Goal: Communication & Community: Participate in discussion

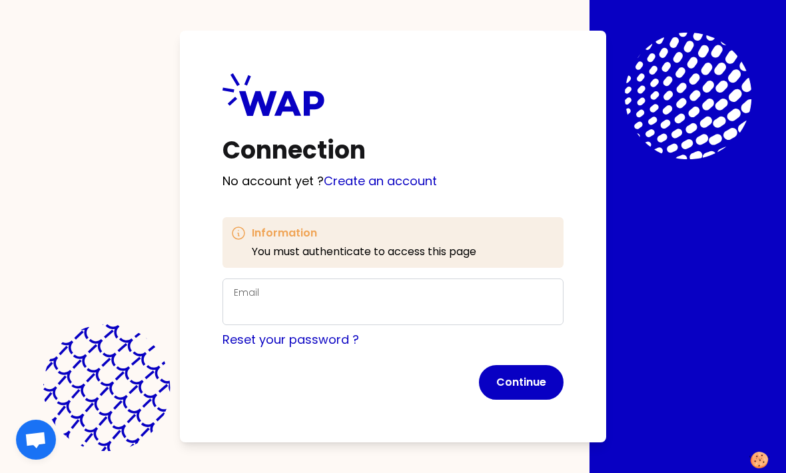
click at [432, 318] on div "Email" at bounding box center [393, 302] width 318 height 35
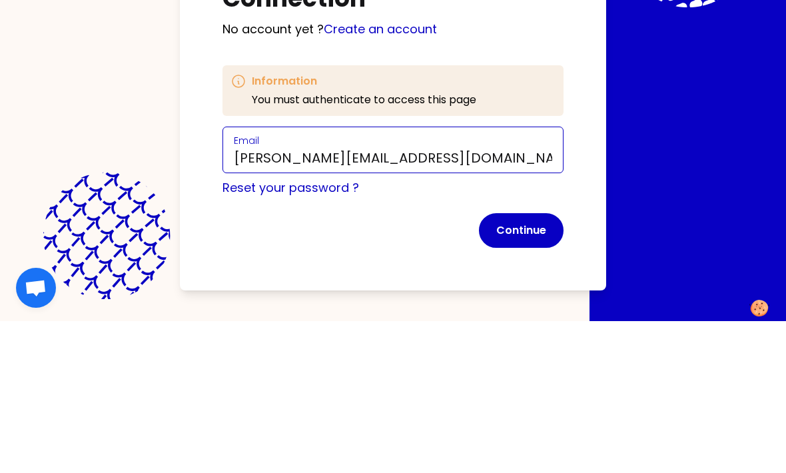
type input "[PERSON_NAME][EMAIL_ADDRESS][DOMAIN_NAME]"
click at [521, 365] on button "Continue" at bounding box center [521, 382] width 85 height 35
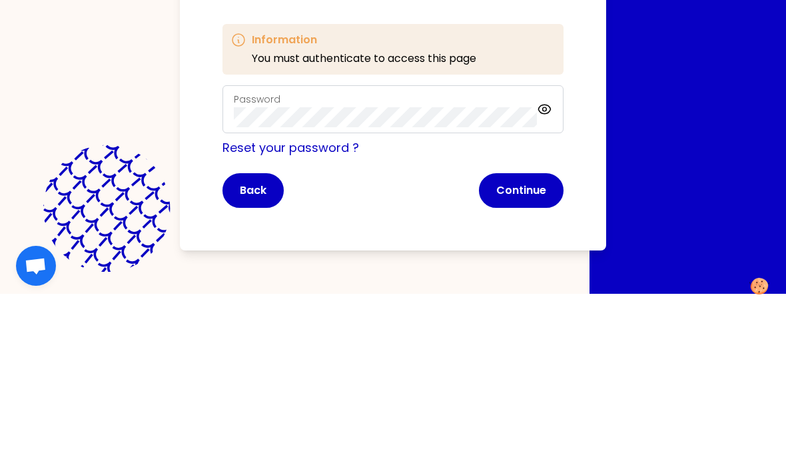
click at [526, 347] on button "Continue" at bounding box center [521, 364] width 85 height 35
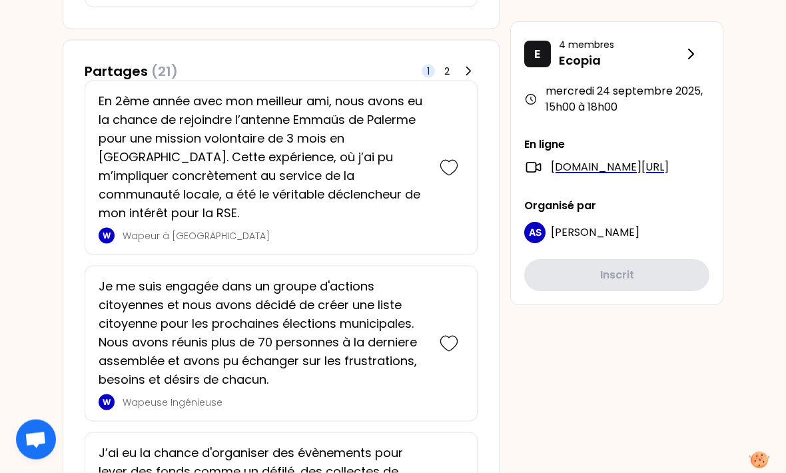
scroll to position [809, 0]
click at [450, 159] on icon at bounding box center [449, 167] width 19 height 19
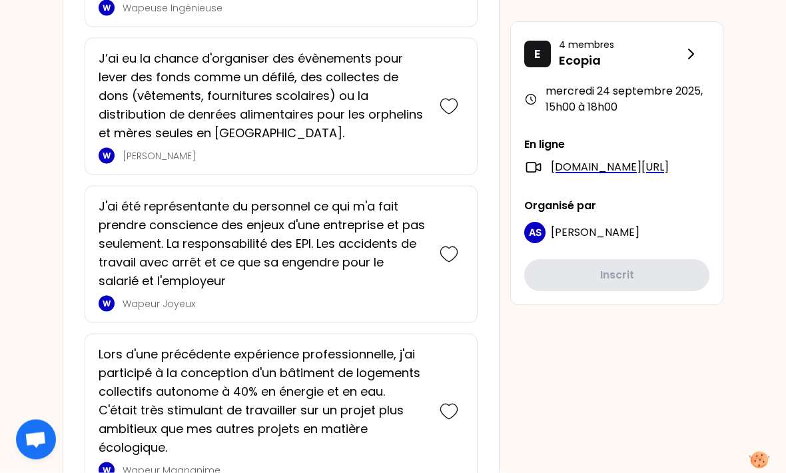
scroll to position [1464, 0]
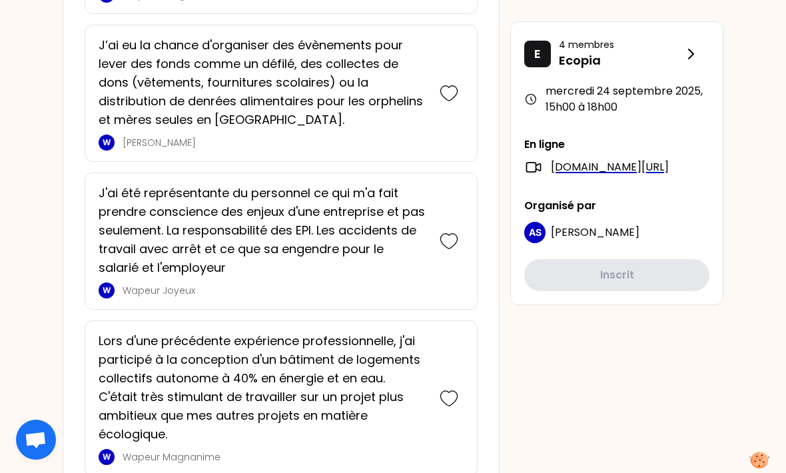
click at [448, 84] on icon at bounding box center [449, 93] width 19 height 19
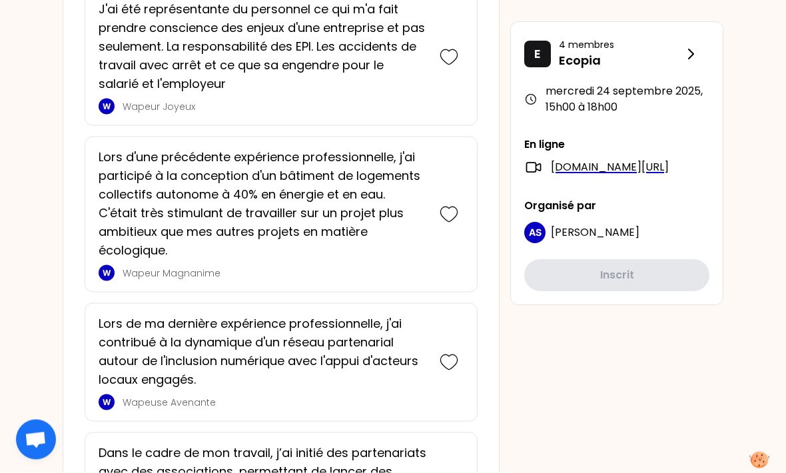
scroll to position [1796, 0]
click at [448, 57] on icon at bounding box center [449, 56] width 19 height 19
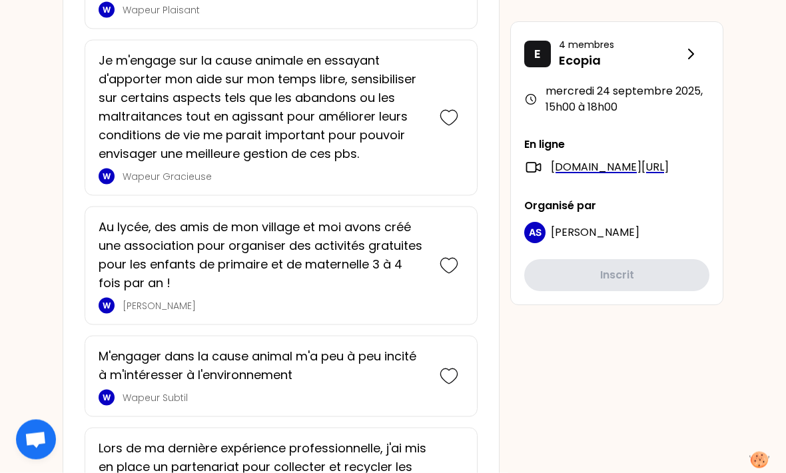
scroll to position [2799, 0]
click at [448, 114] on icon at bounding box center [449, 117] width 19 height 19
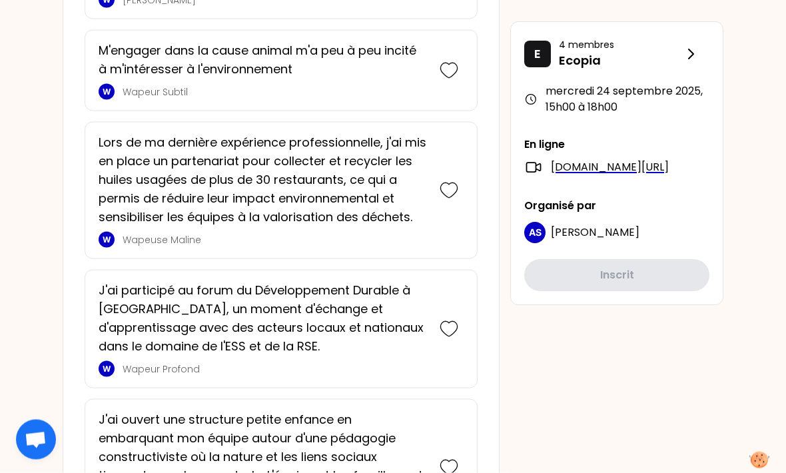
scroll to position [3419, 0]
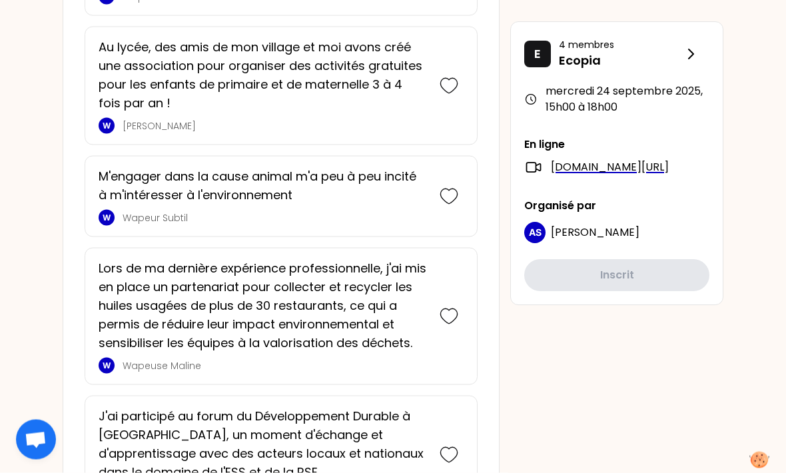
click at [445, 195] on icon at bounding box center [449, 196] width 19 height 19
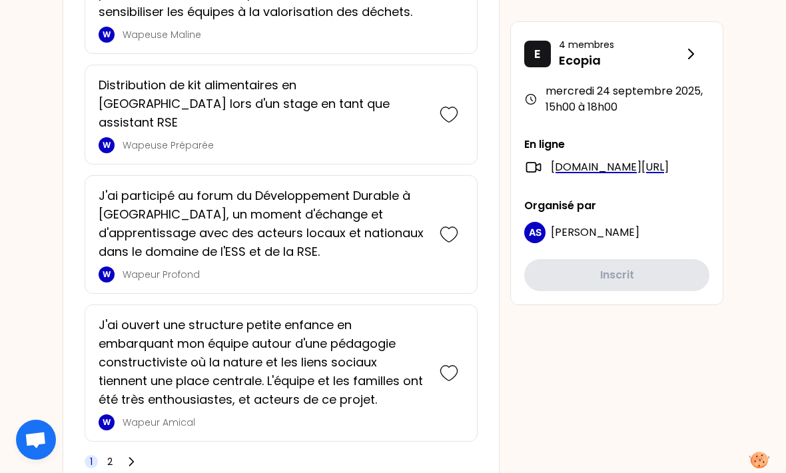
scroll to position [4085, 0]
click at [114, 455] on span "2" at bounding box center [109, 461] width 13 height 13
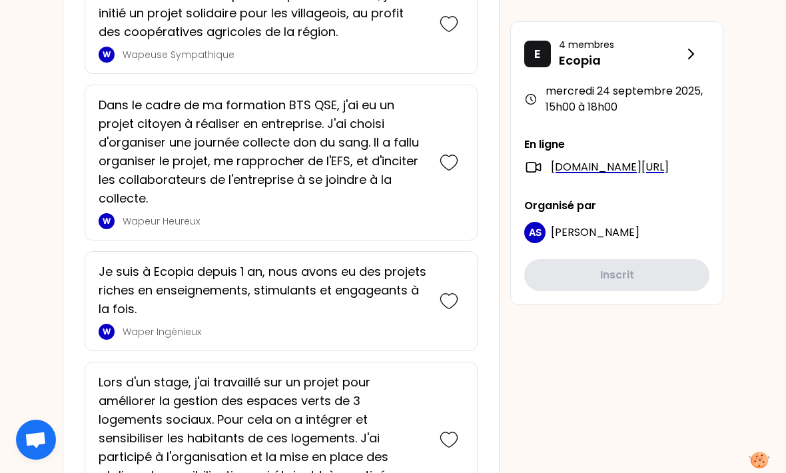
scroll to position [3730, 0]
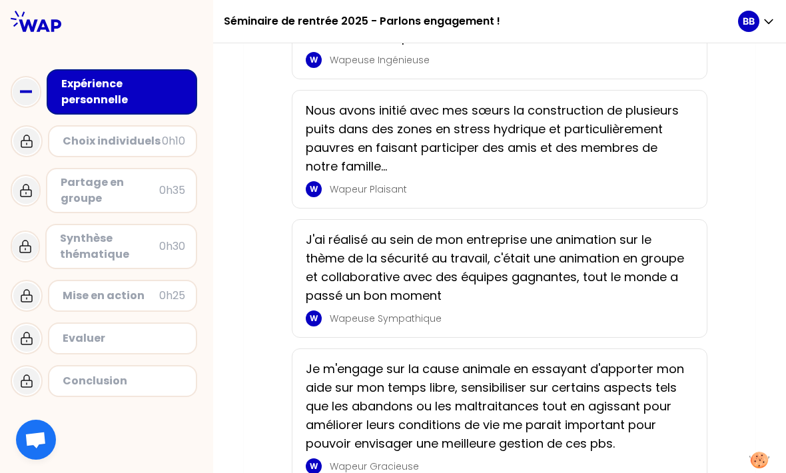
scroll to position [1738, 0]
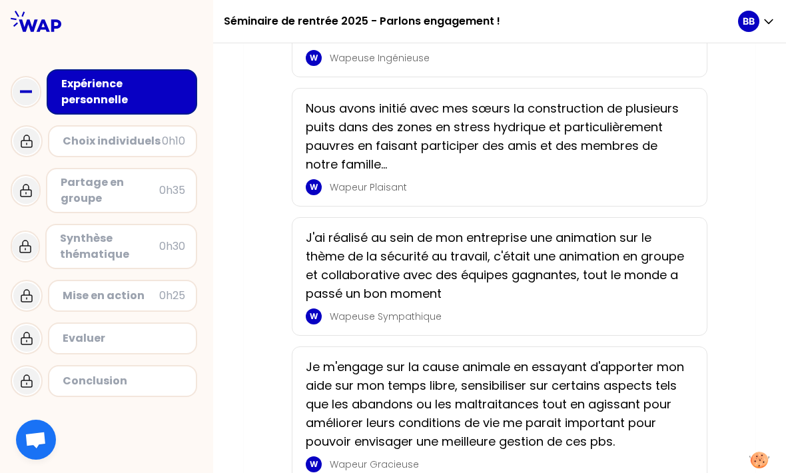
click at [548, 174] on p "Nous avons initié avec mes sœurs la construction de plusieurs puits dans des zo…" at bounding box center [496, 136] width 380 height 75
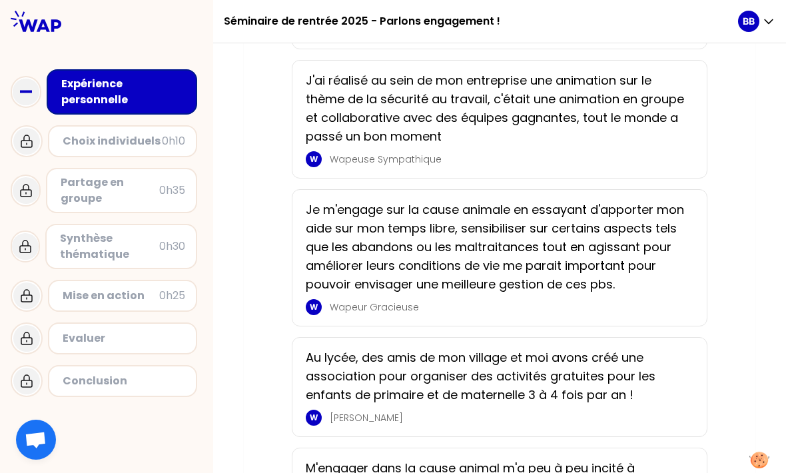
scroll to position [1989, 0]
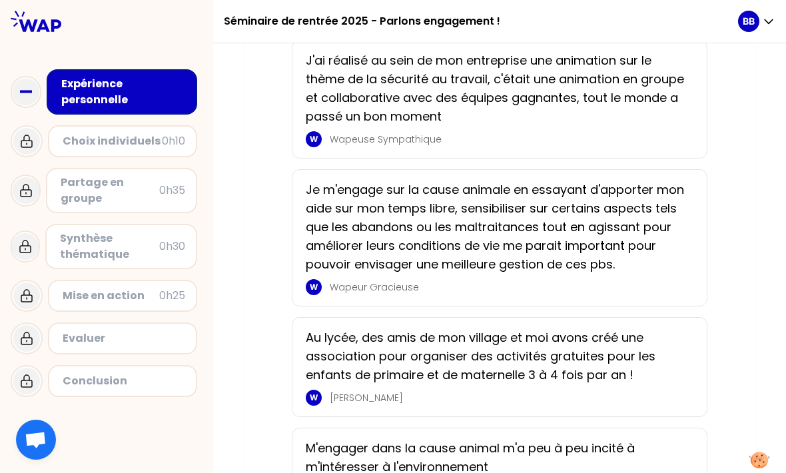
click at [637, 223] on p "Je m'engage sur la cause animale en essayant d'apporter mon aide sur mon temps …" at bounding box center [496, 227] width 380 height 93
click at [612, 255] on p "Je m'engage sur la cause animale en essayant d'apporter mon aide sur mon temps …" at bounding box center [496, 227] width 380 height 93
click at [328, 267] on p "Je m'engage sur la cause animale en essayant d'apporter mon aide sur mon temps …" at bounding box center [496, 227] width 380 height 93
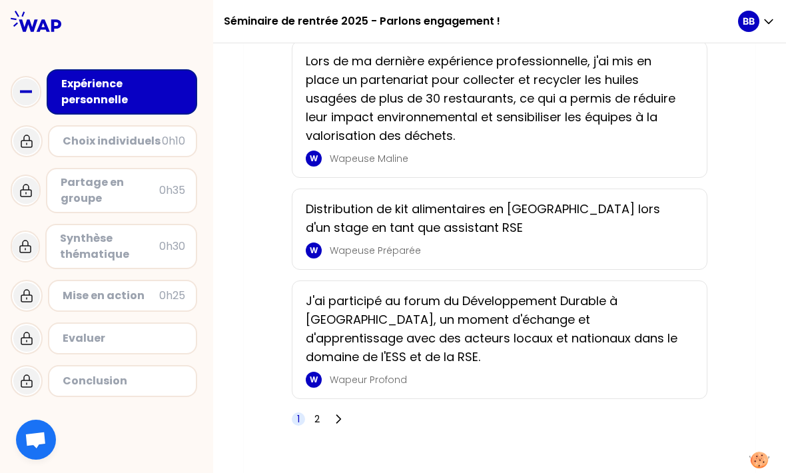
click at [318, 426] on span "2" at bounding box center [316, 418] width 5 height 13
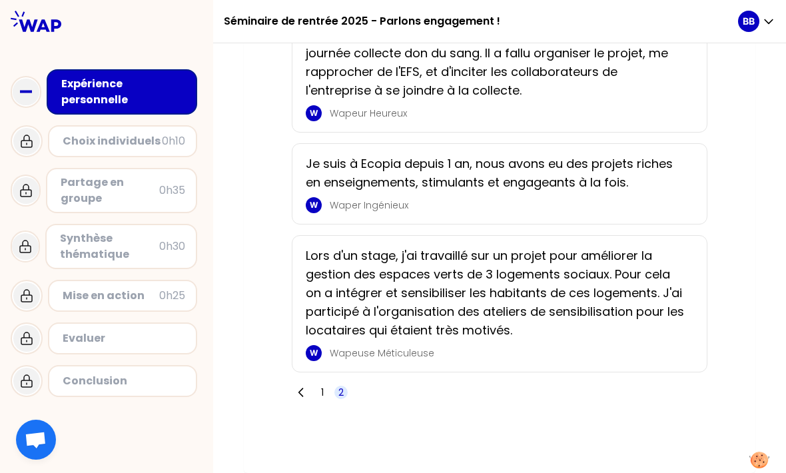
scroll to position [2395, 0]
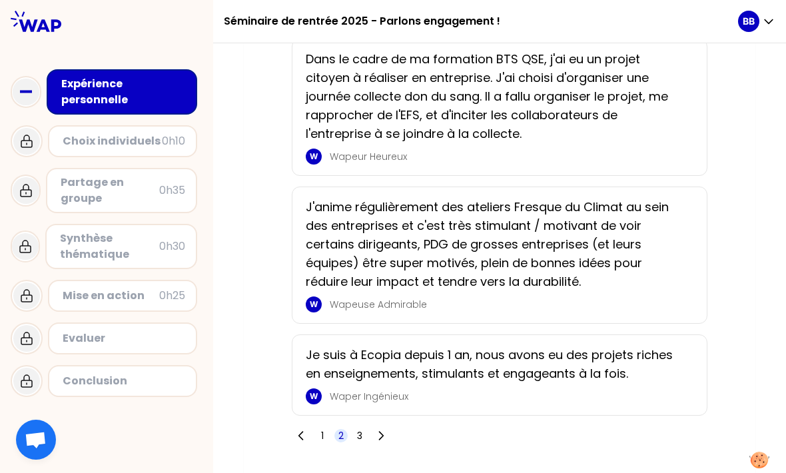
click at [651, 362] on p "Je suis à Ecopia depuis 1 an, nous avons eu des projets riches en enseignements…" at bounding box center [496, 364] width 380 height 37
click at [670, 237] on p "J'anime régulièrement des ateliers Fresque du Climat au sein des entreprises et…" at bounding box center [496, 244] width 380 height 93
click at [678, 280] on p "J'anime régulièrement des ateliers Fresque du Climat au sein des entreprises et…" at bounding box center [496, 244] width 380 height 93
click at [672, 287] on p "J'anime régulièrement des ateliers Fresque du Climat au sein des entreprises et…" at bounding box center [496, 244] width 380 height 93
click at [671, 286] on p "J'anime régulièrement des ateliers Fresque du Climat au sein des entreprises et…" at bounding box center [496, 244] width 380 height 93
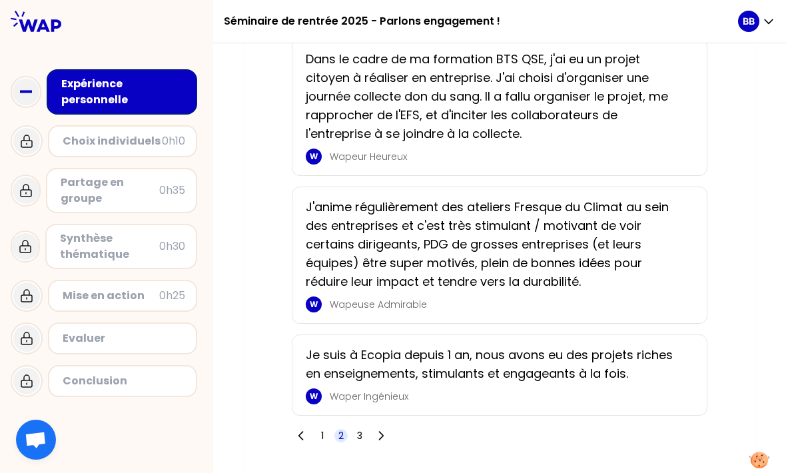
click at [303, 311] on div "J'anime régulièrement des ateliers Fresque du Climat au sein des entreprises et…" at bounding box center [500, 255] width 416 height 137
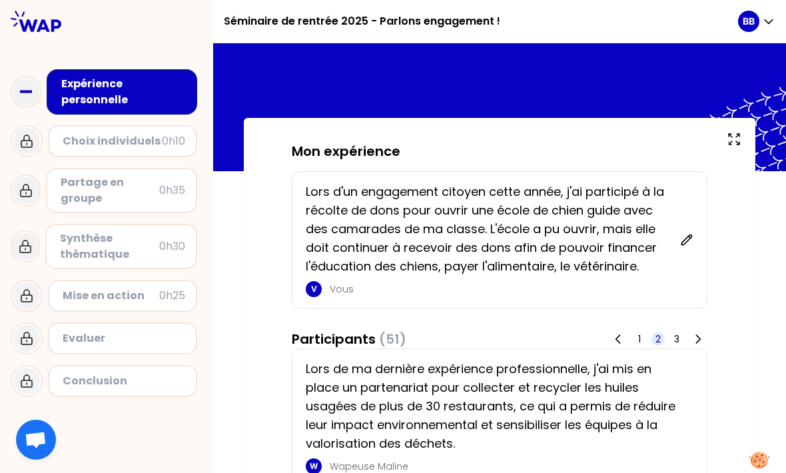
scroll to position [0, 0]
click at [95, 133] on div "Choix individuels" at bounding box center [112, 141] width 99 height 16
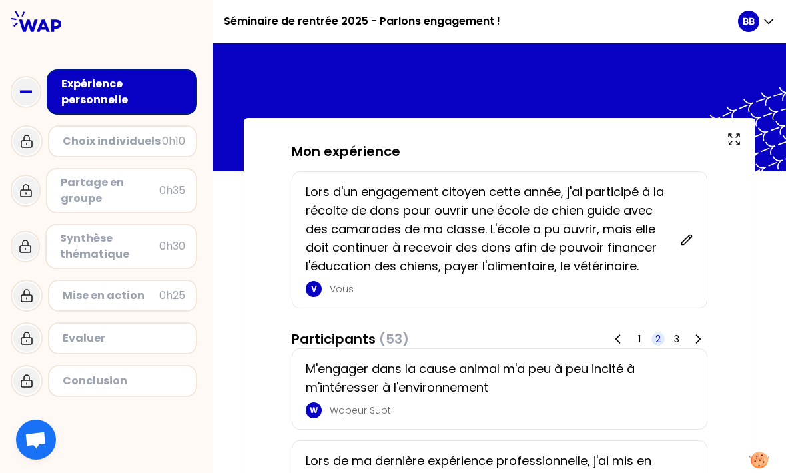
click at [92, 181] on div "Partage en groupe" at bounding box center [110, 191] width 99 height 32
click at [87, 175] on div "Partage en groupe" at bounding box center [110, 191] width 99 height 32
click at [120, 101] on div "Expérience personnelle" at bounding box center [122, 91] width 151 height 45
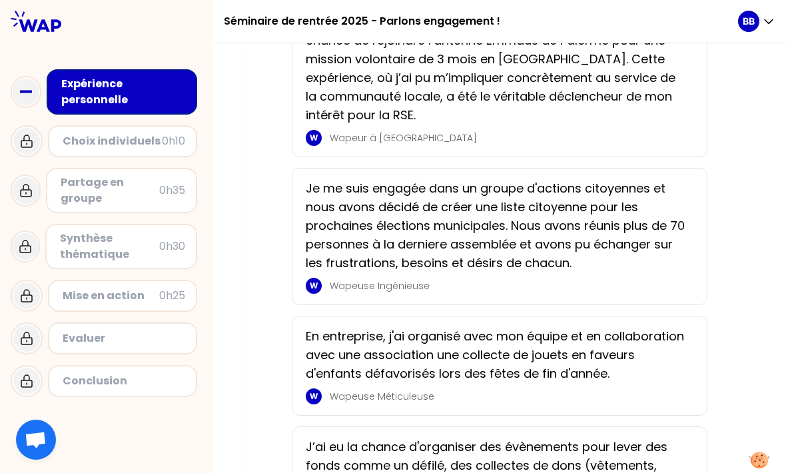
scroll to position [348, 0]
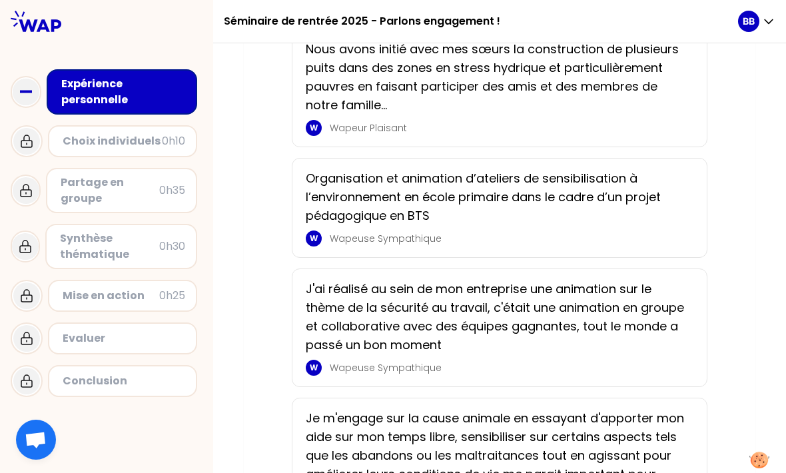
click at [768, 15] on icon "button" at bounding box center [768, 21] width 13 height 13
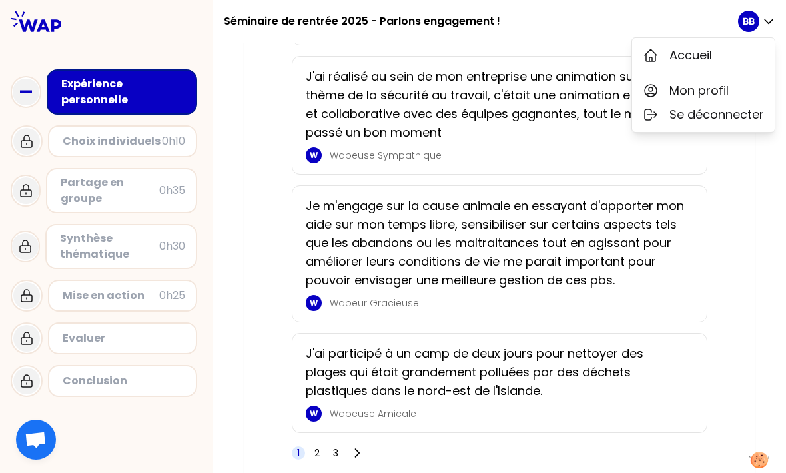
scroll to position [2474, 0]
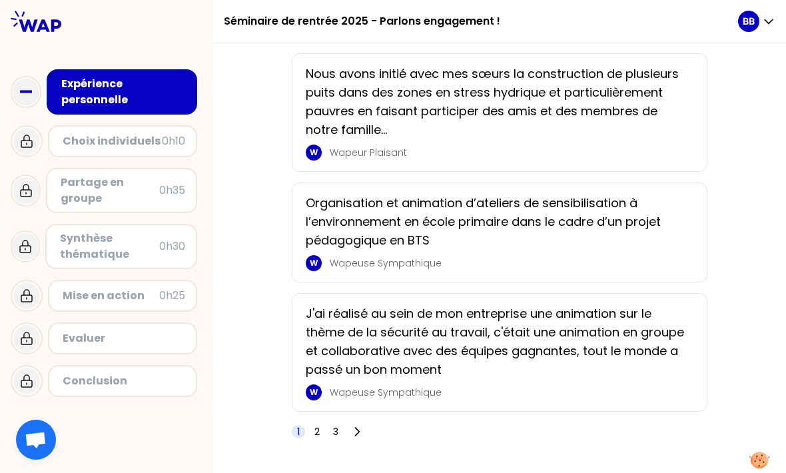
click at [405, 377] on p "J'ai réalisé au sein de mon entreprise une animation sur le thème de la sécurit…" at bounding box center [496, 341] width 380 height 75
click at [401, 399] on p "Wapeuse Sympathique" at bounding box center [508, 392] width 356 height 13
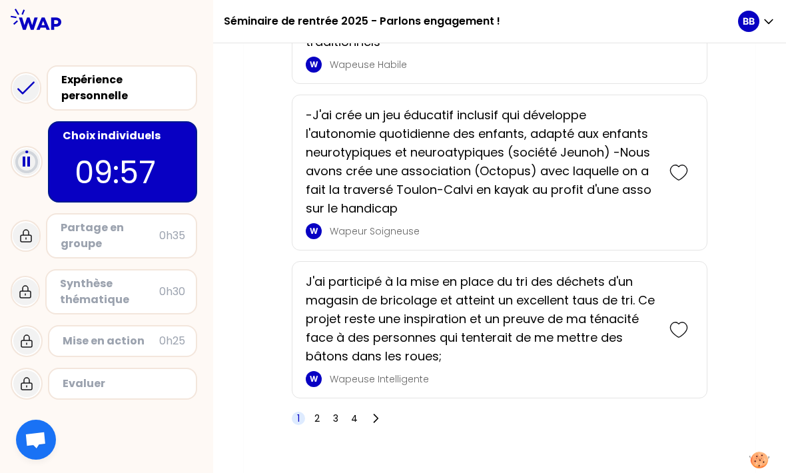
scroll to position [3291, 0]
click at [325, 428] on div "1 2 3 4" at bounding box center [338, 419] width 93 height 19
click at [322, 426] on span "2" at bounding box center [316, 418] width 13 height 13
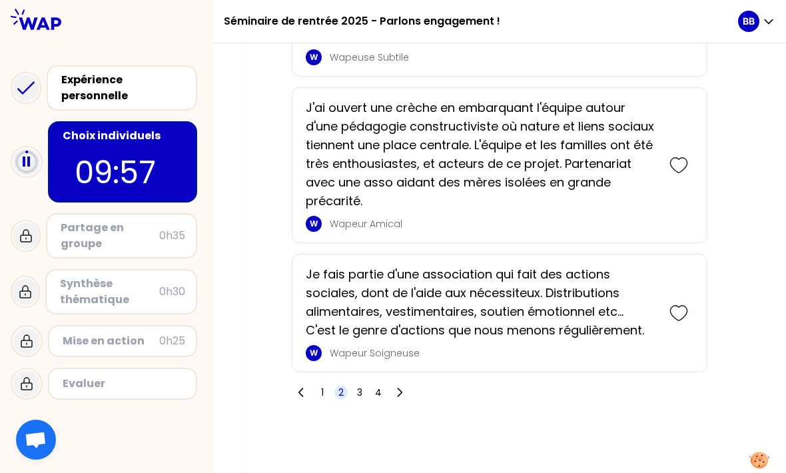
scroll to position [3126, 0]
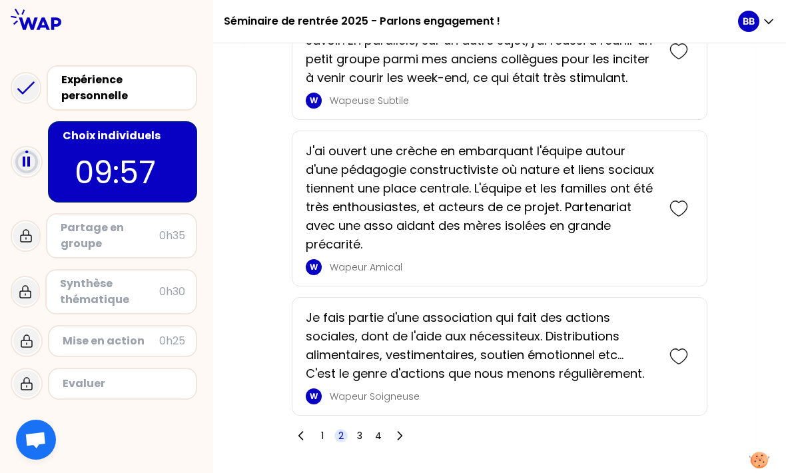
click at [153, 91] on div "Expérience personnelle" at bounding box center [123, 88] width 124 height 32
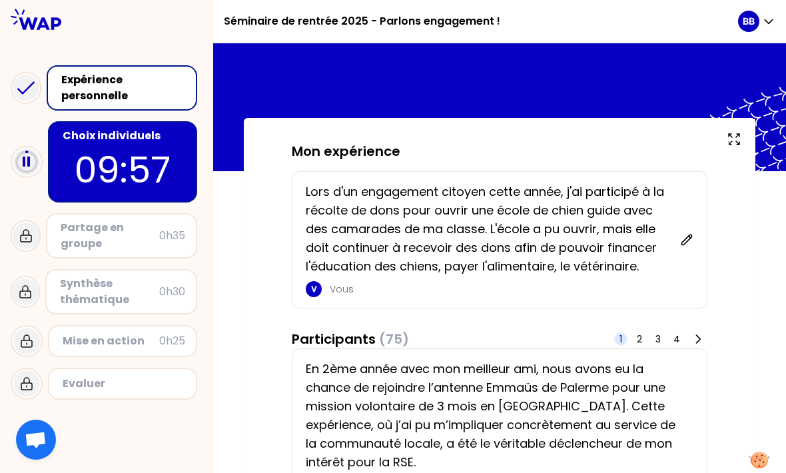
click at [171, 160] on p "09:57" at bounding box center [122, 170] width 125 height 52
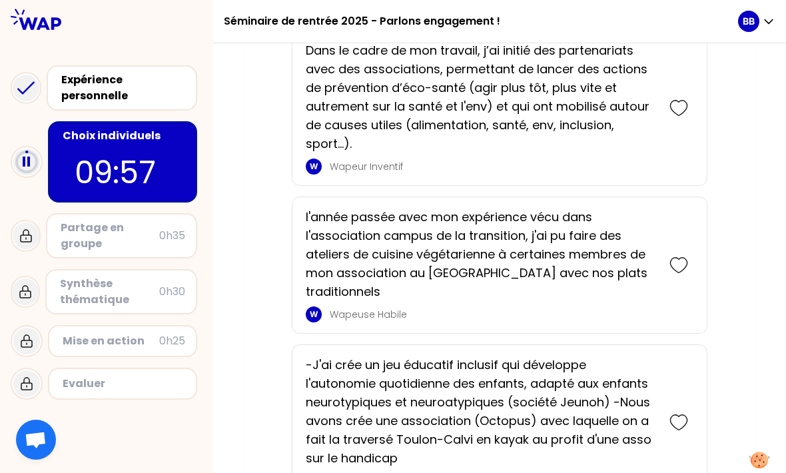
scroll to position [3044, 0]
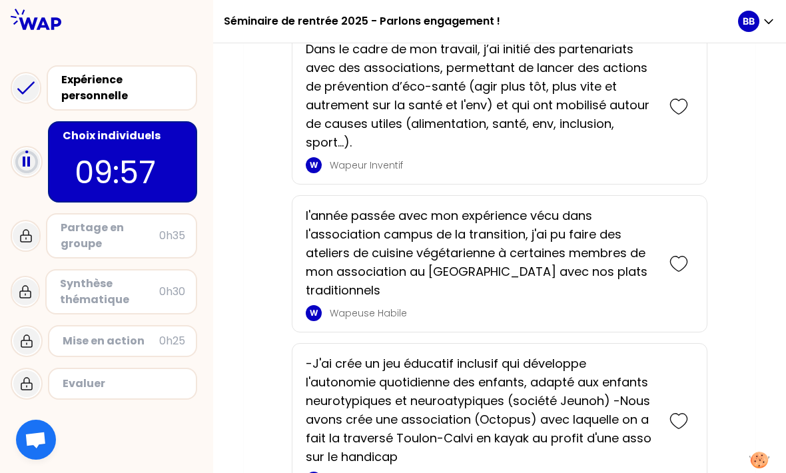
click at [670, 114] on icon at bounding box center [678, 106] width 17 height 15
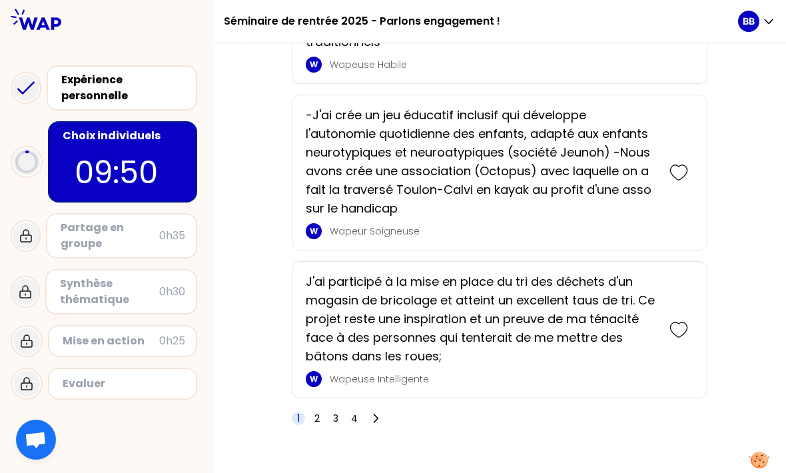
scroll to position [3458, 0]
click at [320, 426] on span "2" at bounding box center [316, 418] width 13 height 13
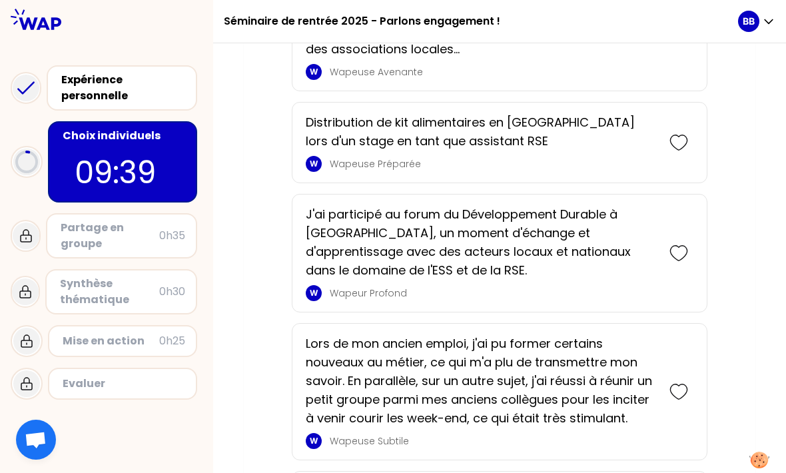
scroll to position [3063, 0]
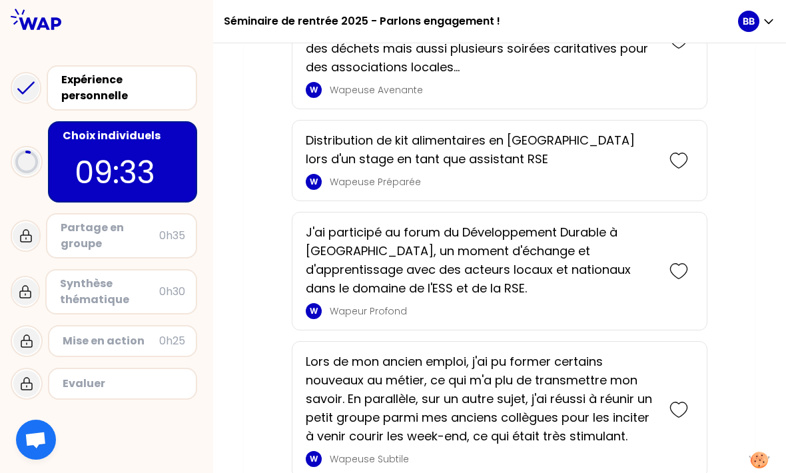
click at [678, 264] on icon at bounding box center [678, 271] width 17 height 15
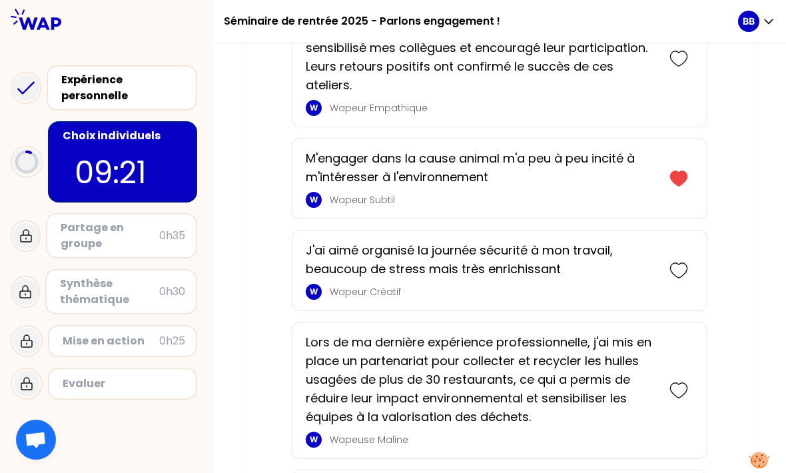
scroll to position [2692, 0]
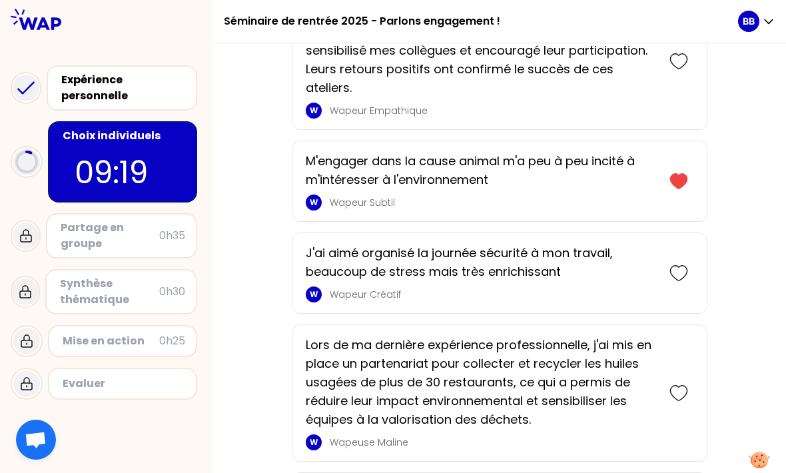
click at [671, 266] on icon at bounding box center [678, 273] width 17 height 15
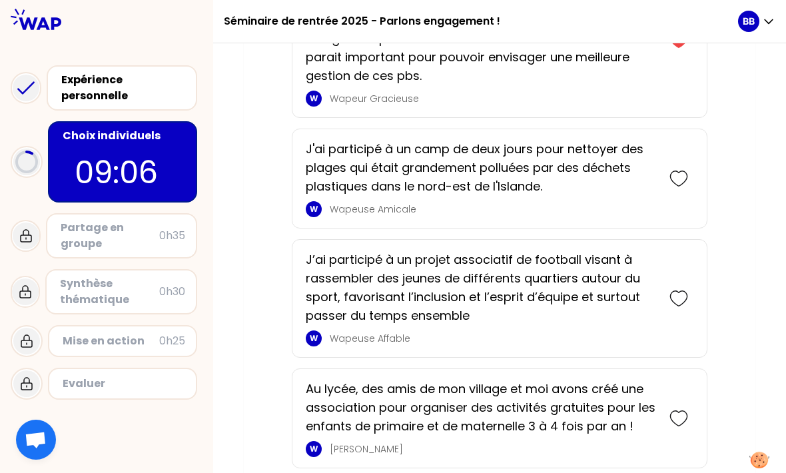
scroll to position [2145, 0]
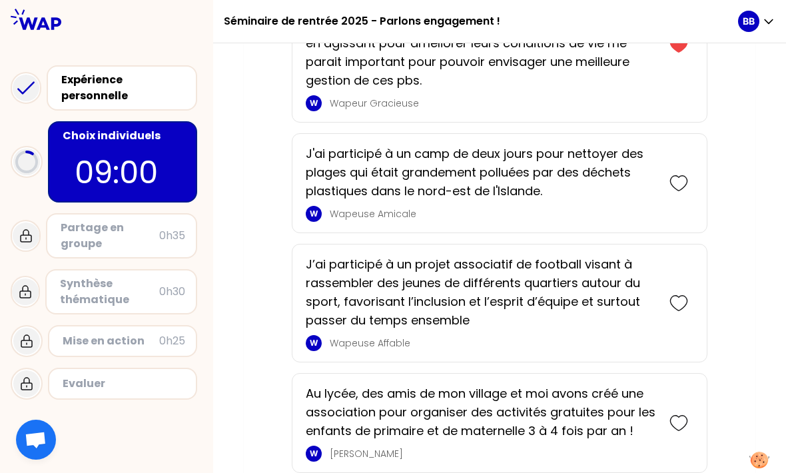
click at [672, 294] on icon at bounding box center [679, 303] width 19 height 19
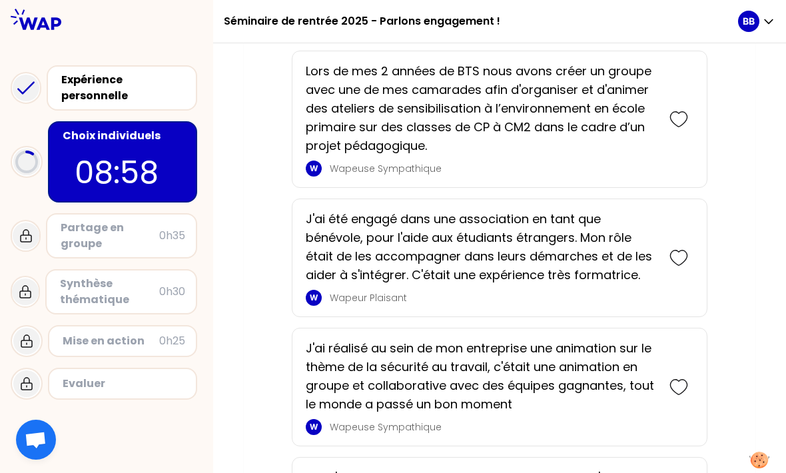
scroll to position [1783, 0]
click at [669, 373] on div at bounding box center [678, 387] width 29 height 29
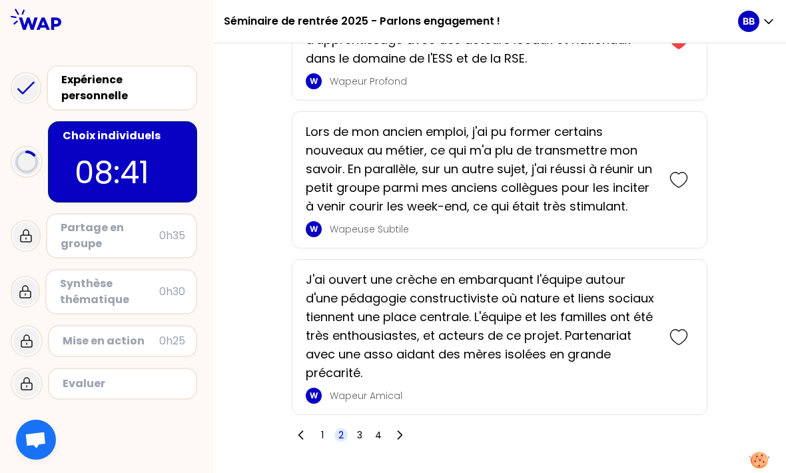
scroll to position [3772, 0]
click at [363, 430] on span "3" at bounding box center [359, 435] width 13 height 13
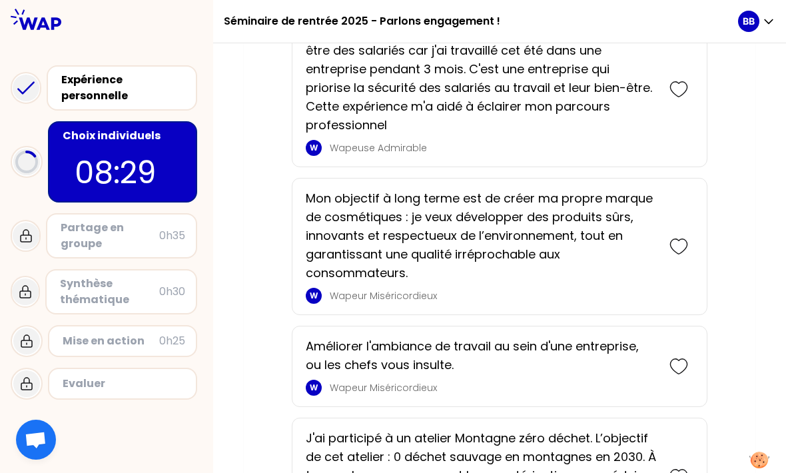
scroll to position [3457, 0]
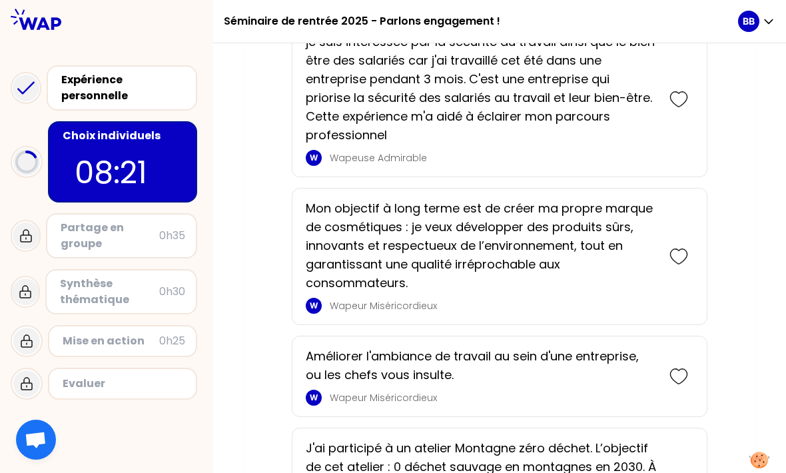
click at [670, 266] on icon at bounding box center [679, 256] width 19 height 19
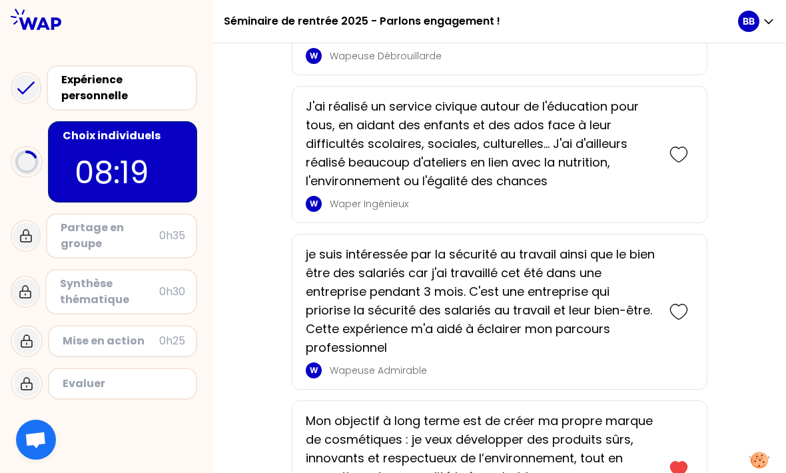
scroll to position [3390, 0]
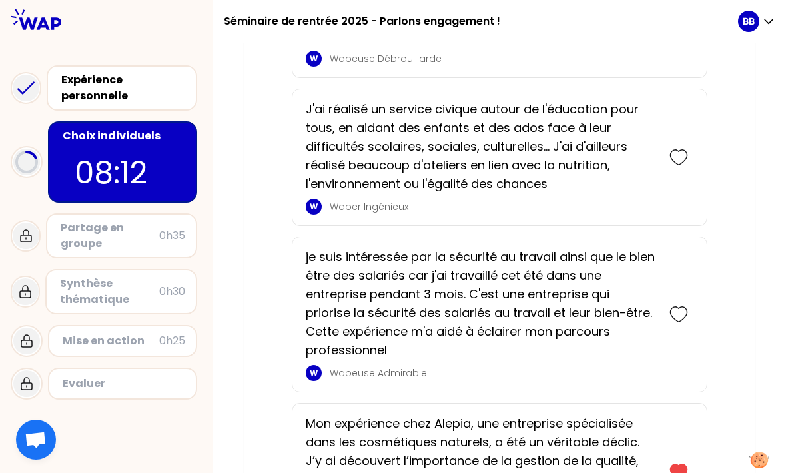
click at [676, 318] on icon at bounding box center [679, 314] width 19 height 19
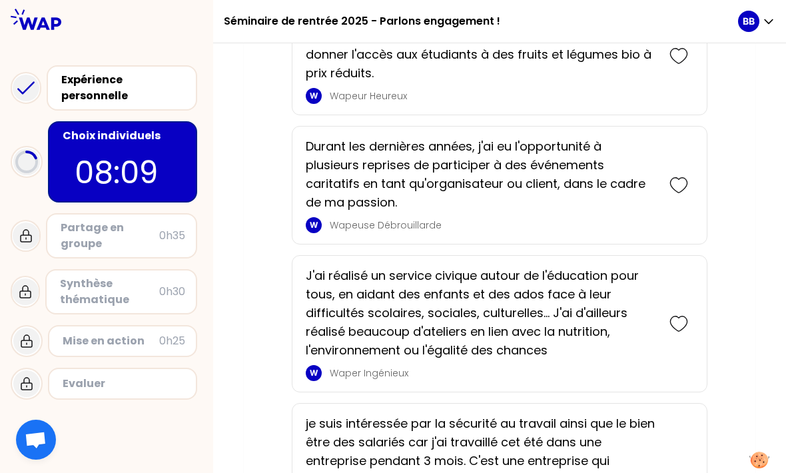
click at [668, 330] on div at bounding box center [678, 323] width 29 height 29
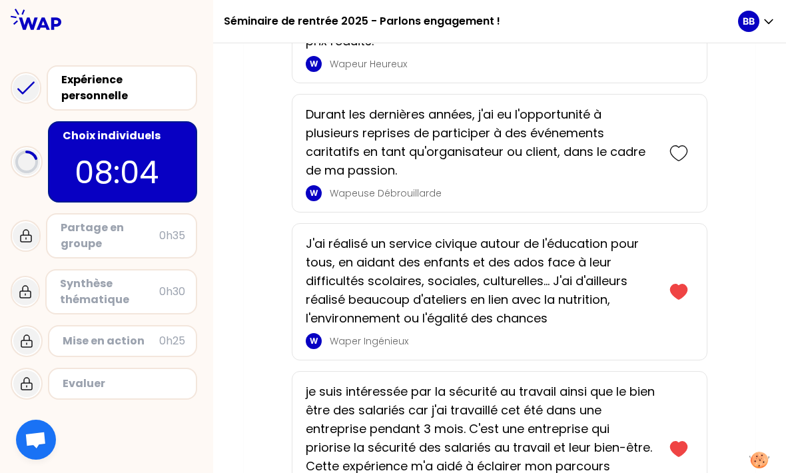
scroll to position [3589, 0]
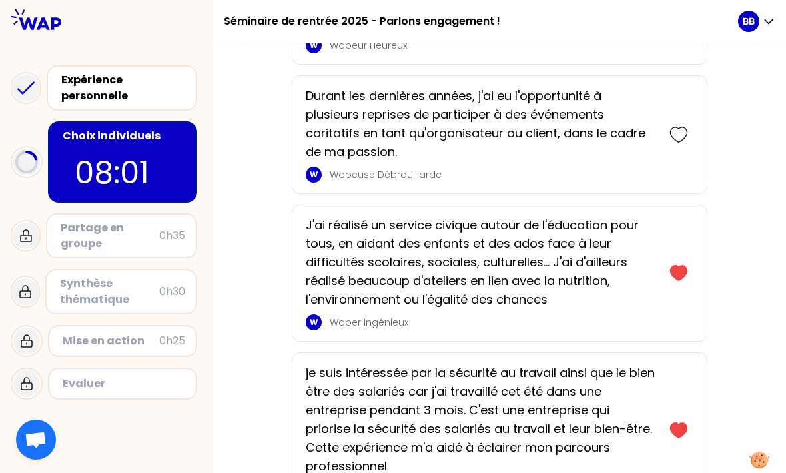
click at [673, 281] on icon at bounding box center [678, 273] width 17 height 15
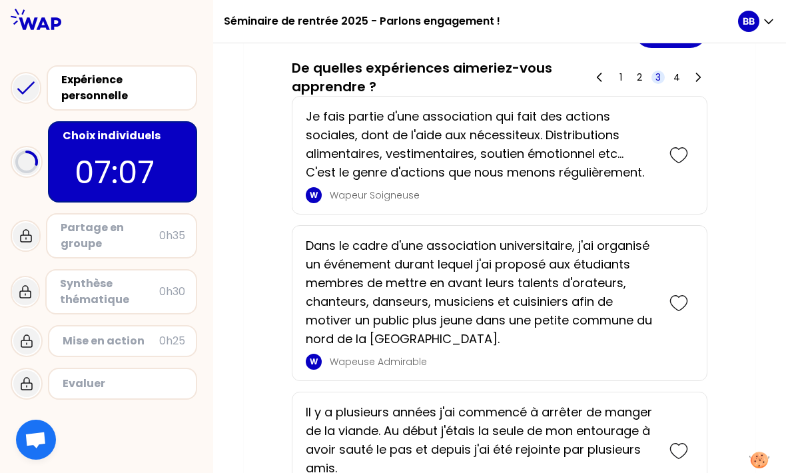
scroll to position [1828, 0]
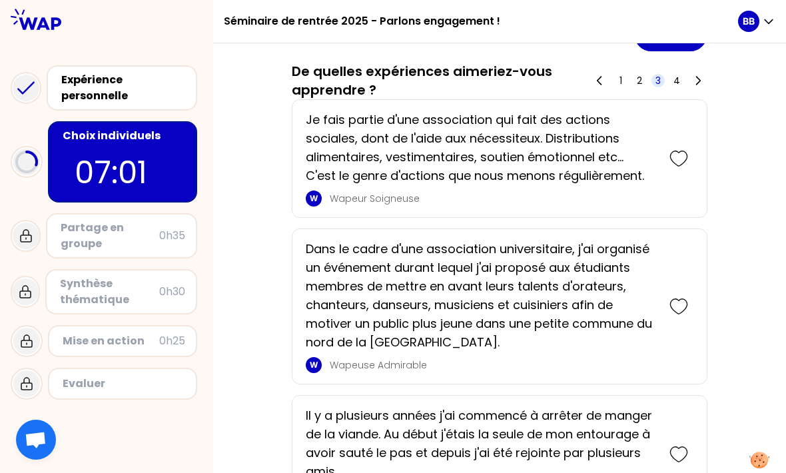
click at [675, 87] on span "4" at bounding box center [677, 80] width 7 height 13
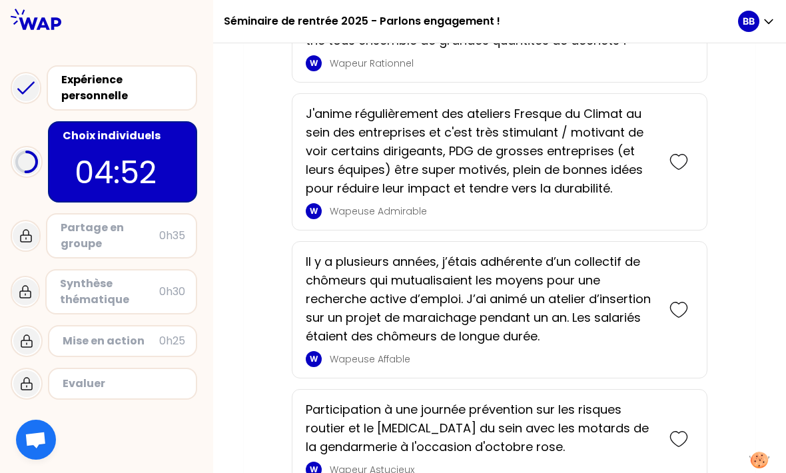
scroll to position [3423, 0]
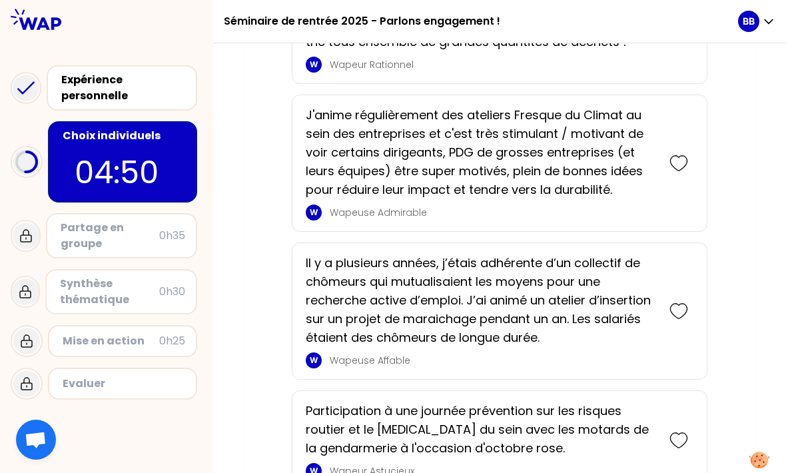
click at [37, 437] on span "Ouvrir le chat" at bounding box center [36, 441] width 22 height 19
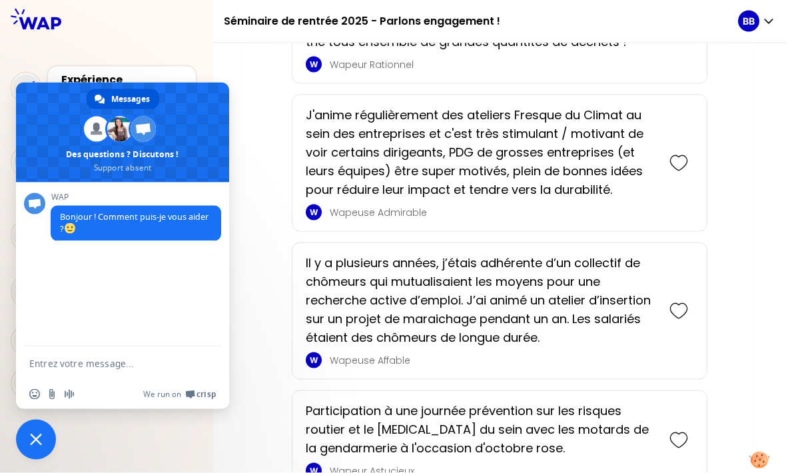
scroll to position [20, 0]
click at [46, 438] on span "Fermer le chat" at bounding box center [36, 440] width 40 height 40
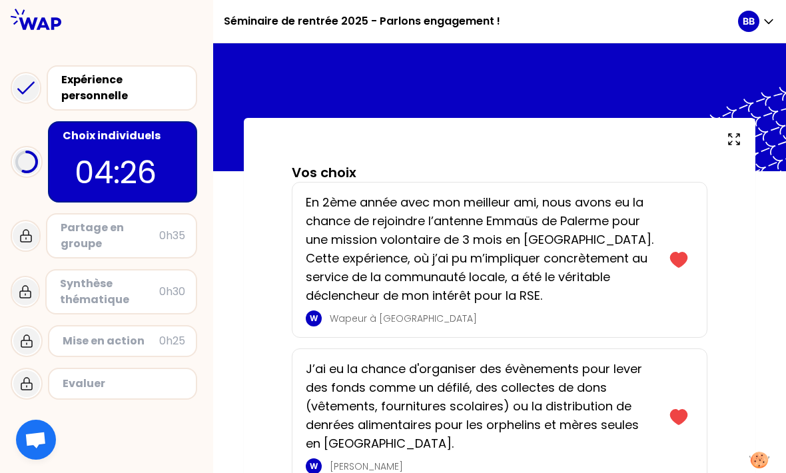
scroll to position [0, 0]
click at [137, 73] on div "Expérience personnelle" at bounding box center [123, 88] width 124 height 32
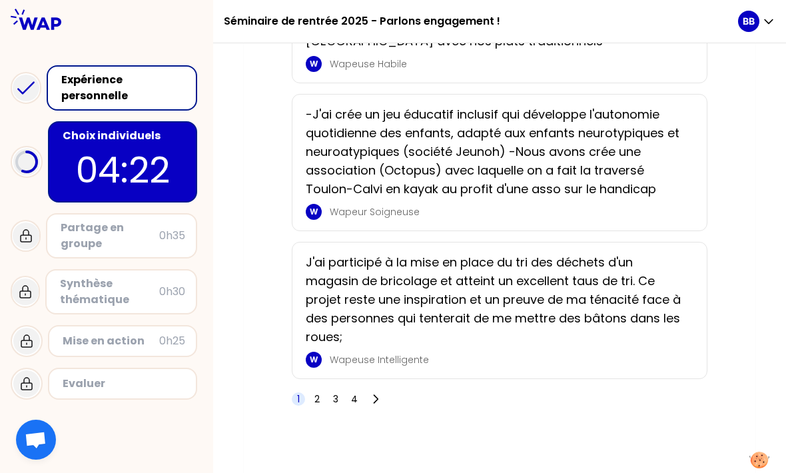
click at [139, 151] on p "04:22" at bounding box center [122, 170] width 125 height 52
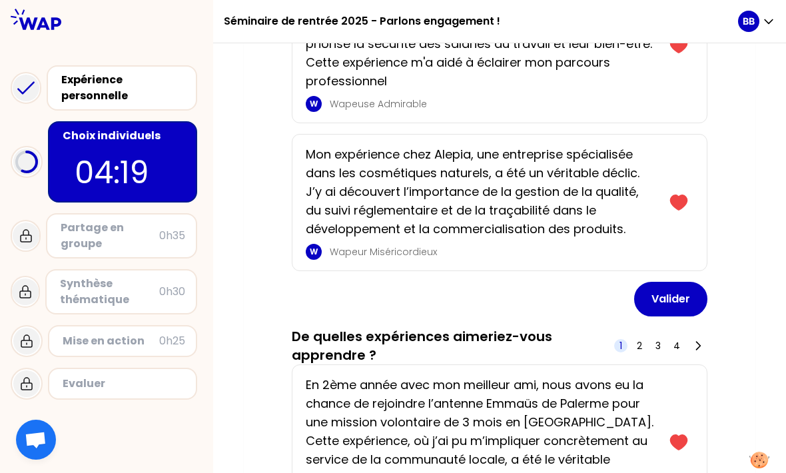
scroll to position [1592, 0]
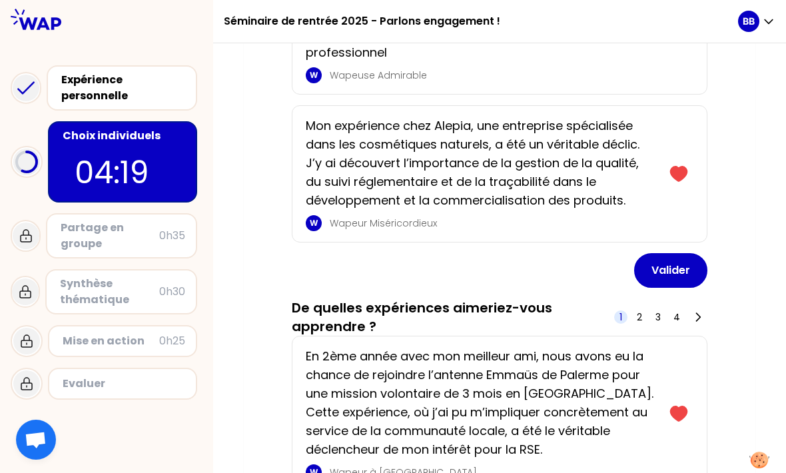
click at [664, 267] on button "Valider" at bounding box center [670, 270] width 73 height 35
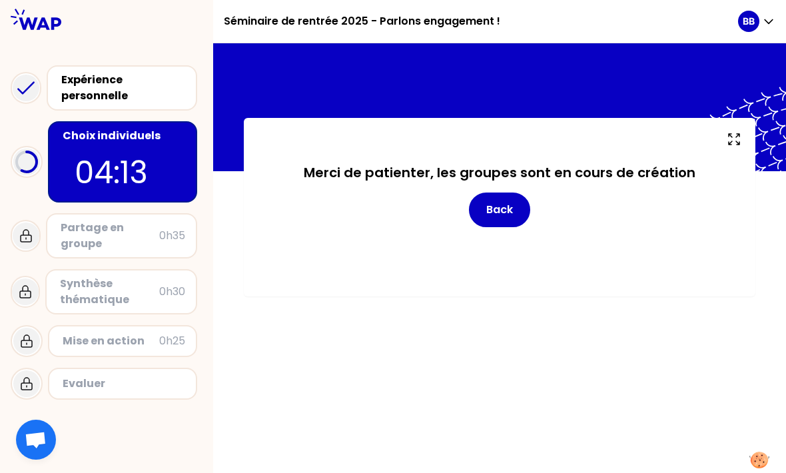
click at [511, 193] on button "Back" at bounding box center [499, 210] width 61 height 35
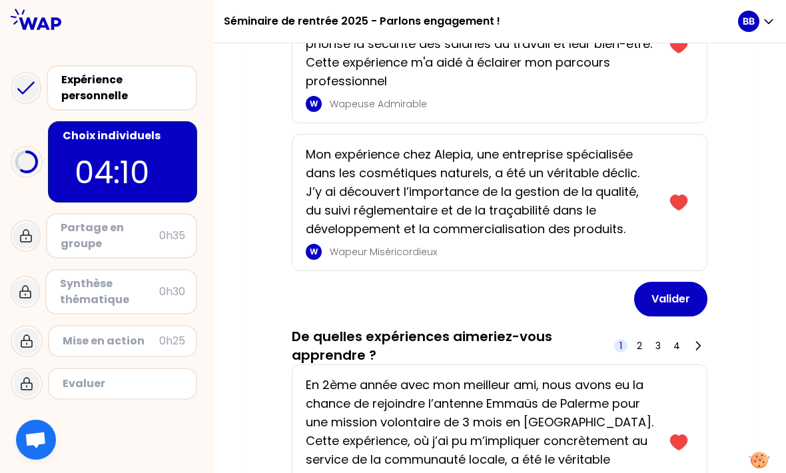
scroll to position [1618, 0]
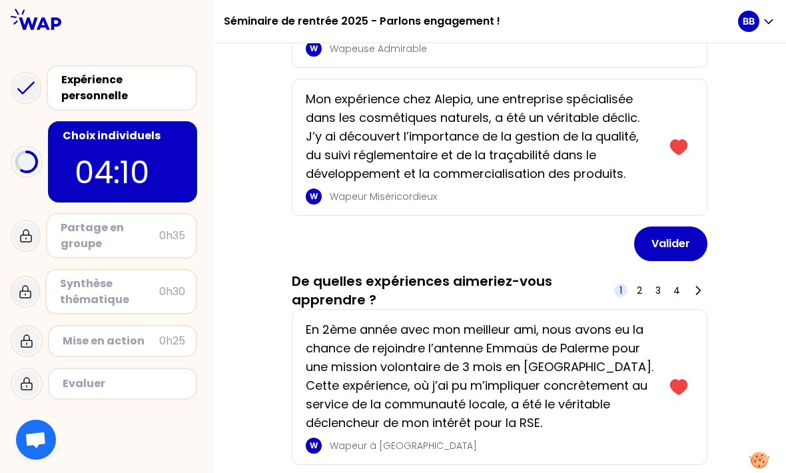
click at [658, 247] on button "Valider" at bounding box center [670, 244] width 73 height 35
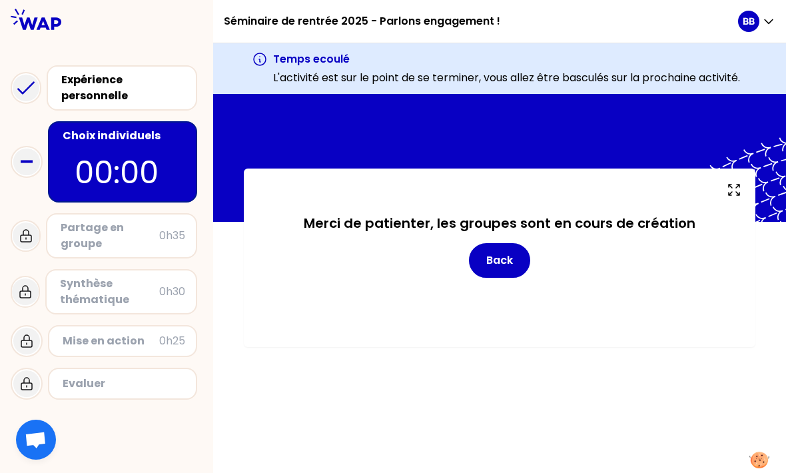
scroll to position [0, 0]
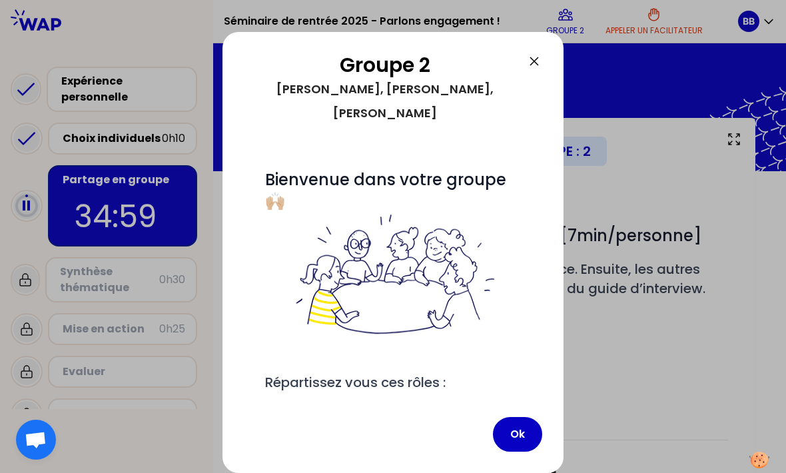
click at [523, 434] on button "Ok" at bounding box center [517, 434] width 49 height 35
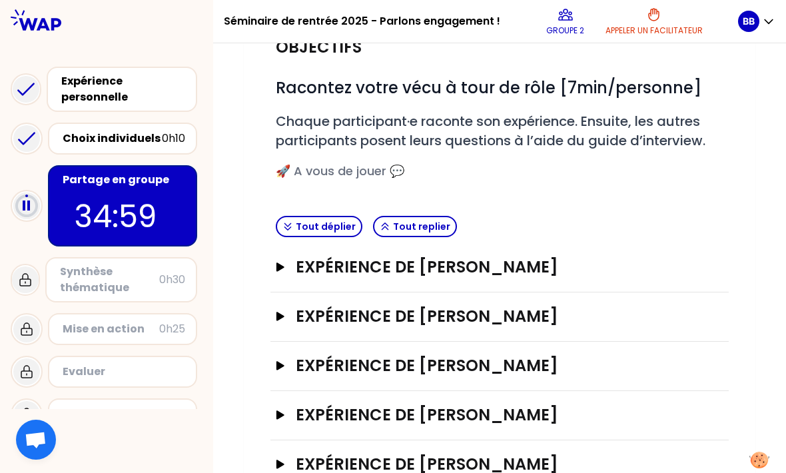
click at [568, 29] on p "Groupe 2" at bounding box center [565, 30] width 38 height 11
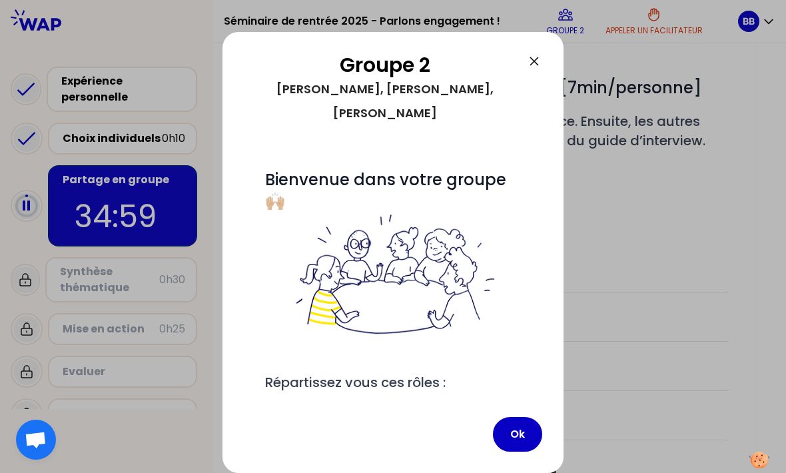
click at [510, 438] on button "Ok" at bounding box center [517, 434] width 49 height 35
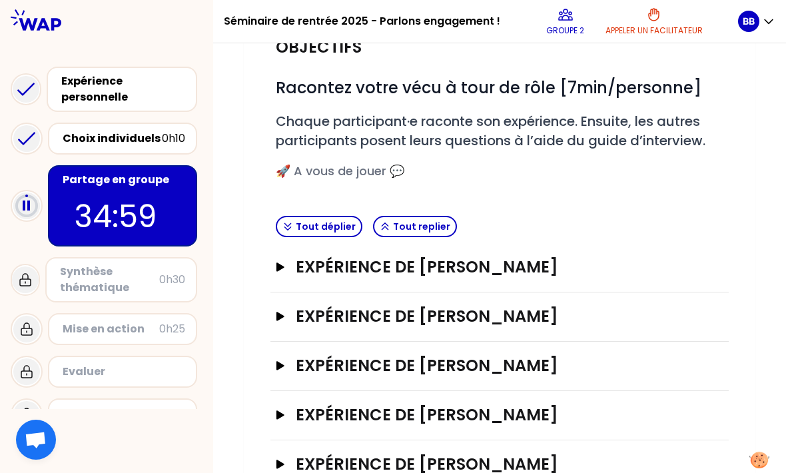
click at [570, 26] on p "Groupe 2" at bounding box center [565, 30] width 38 height 11
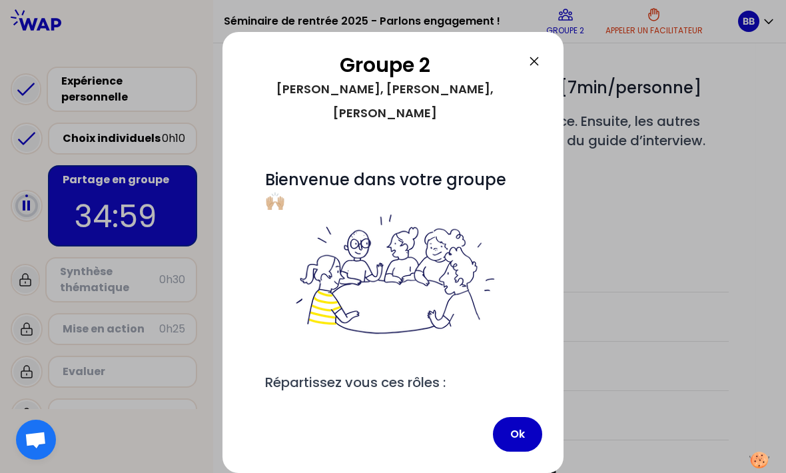
click at [525, 67] on h2 "Groupe 2" at bounding box center [385, 65] width 283 height 24
click at [527, 69] on icon at bounding box center [534, 61] width 16 height 16
